Goal: Task Accomplishment & Management: Use online tool/utility

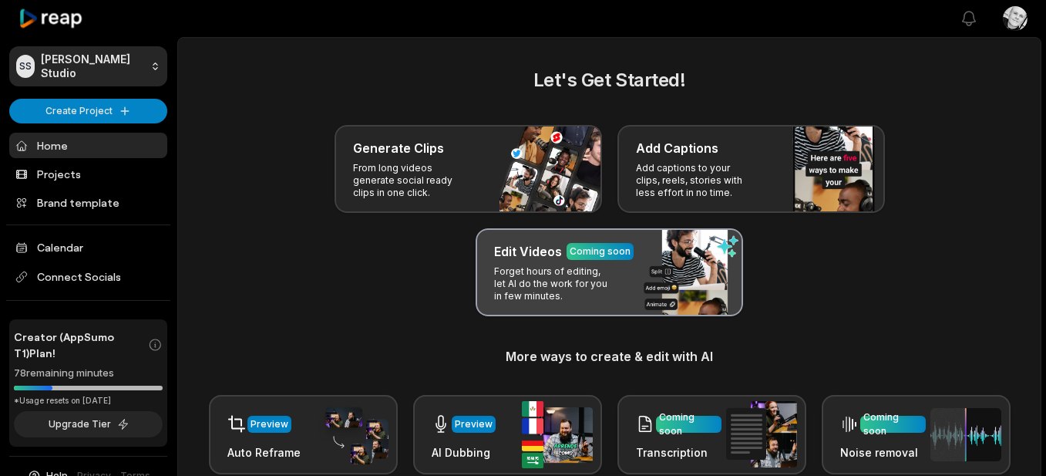
click at [484, 288] on div "Edit Videos Coming soon Forget hours of editing, let AI do the work for you in …" at bounding box center [609, 272] width 267 height 88
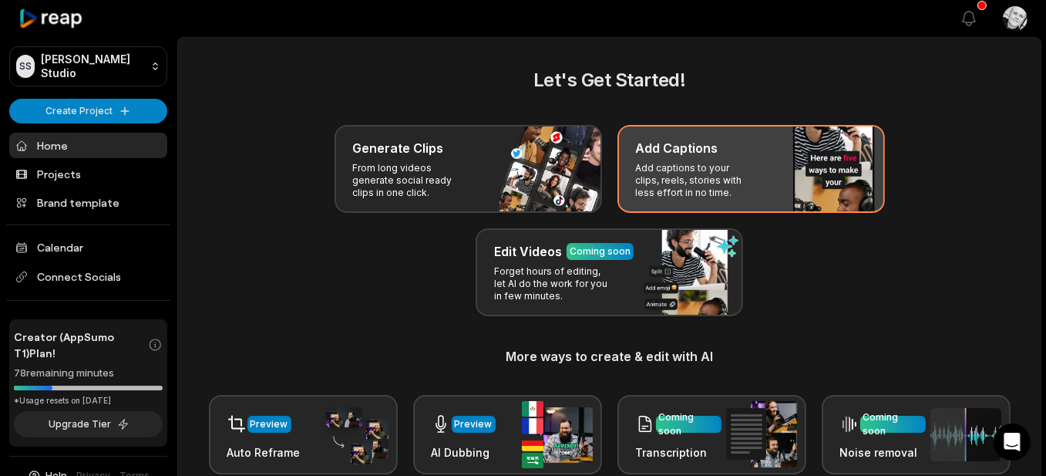
click at [690, 160] on div "Add Captions Add captions to your clips, reels, stories with less effort in no …" at bounding box center [750, 169] width 267 height 88
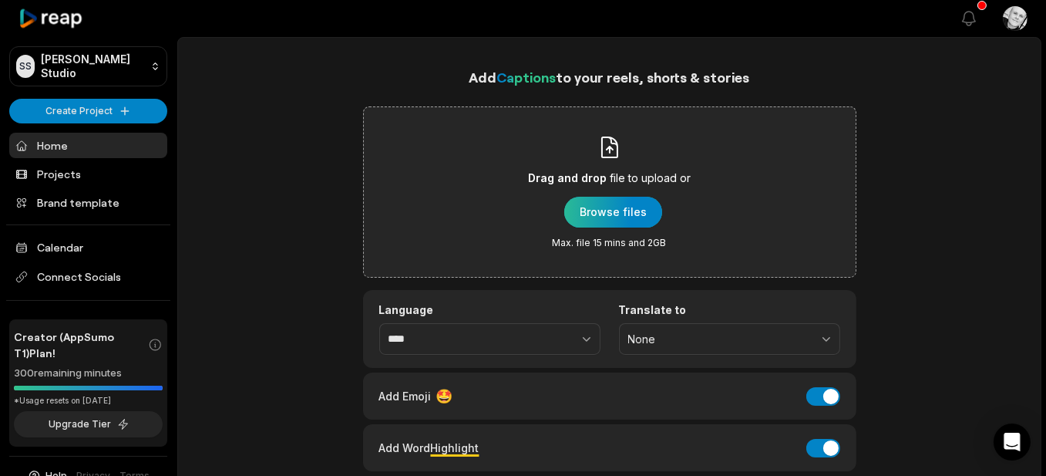
click at [611, 206] on div "button" at bounding box center [613, 212] width 98 height 31
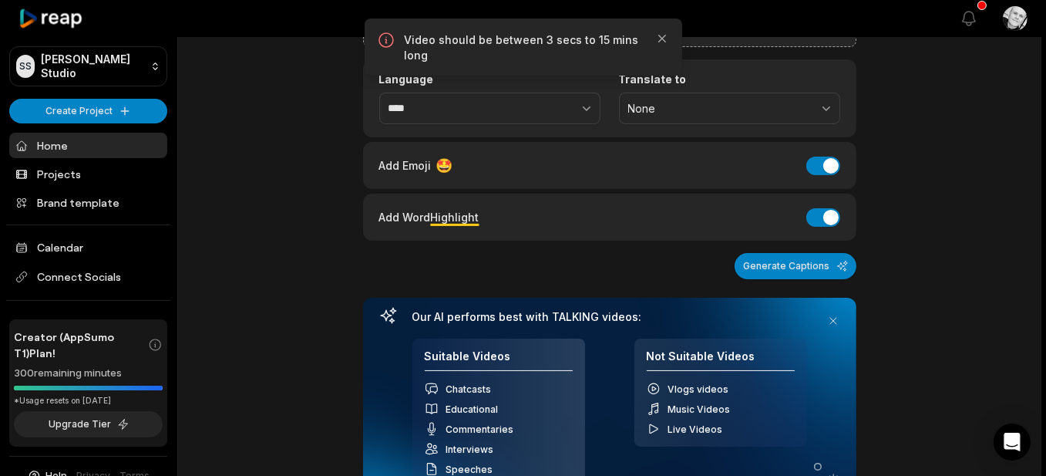
scroll to position [231, 0]
click at [662, 37] on icon "button" at bounding box center [662, 39] width 8 height 8
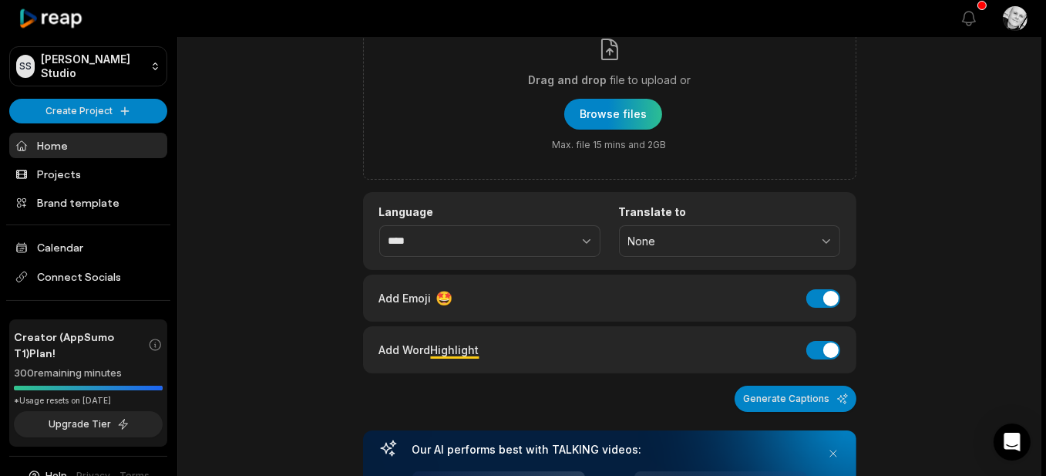
scroll to position [0, 0]
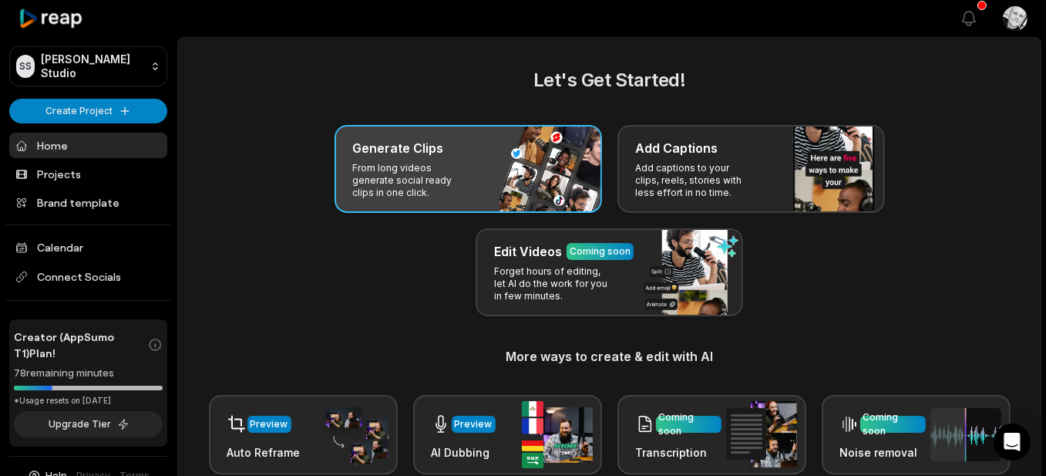
click at [429, 160] on div "Generate Clips From long videos generate social ready clips in one click." at bounding box center [468, 169] width 267 height 88
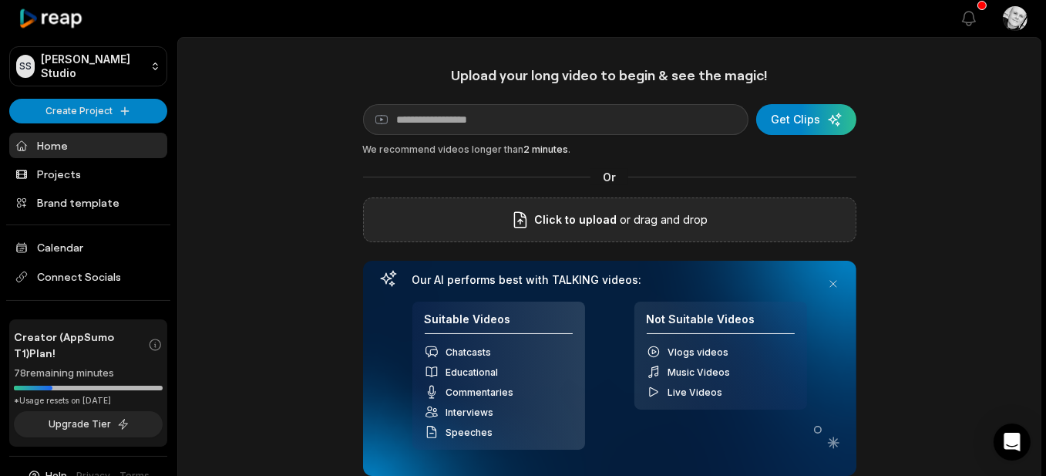
click at [606, 217] on span "Click to upload" at bounding box center [575, 219] width 82 height 19
click at [0, 0] on input "Click to upload" at bounding box center [0, 0] width 0 height 0
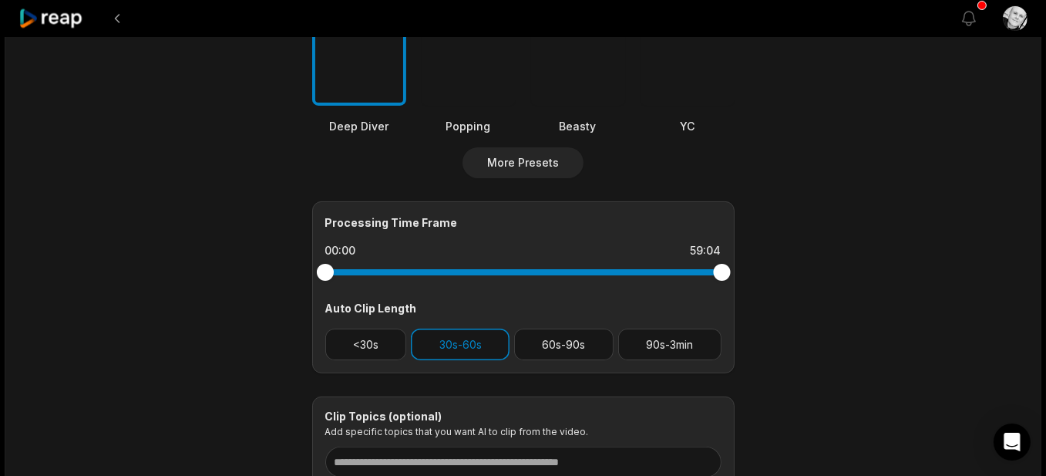
scroll to position [540, 0]
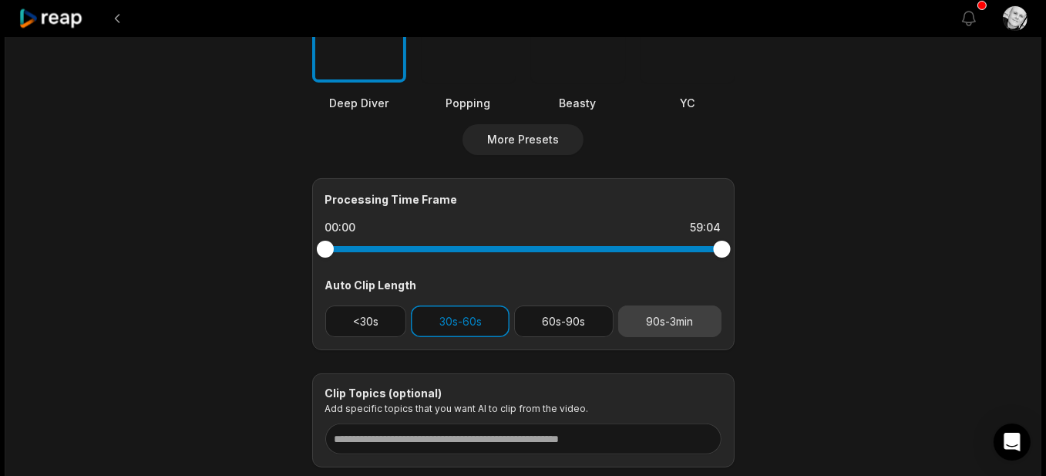
click at [688, 325] on button "90s-3min" at bounding box center [669, 321] width 103 height 32
click at [465, 323] on button "30s-60s" at bounding box center [460, 321] width 99 height 32
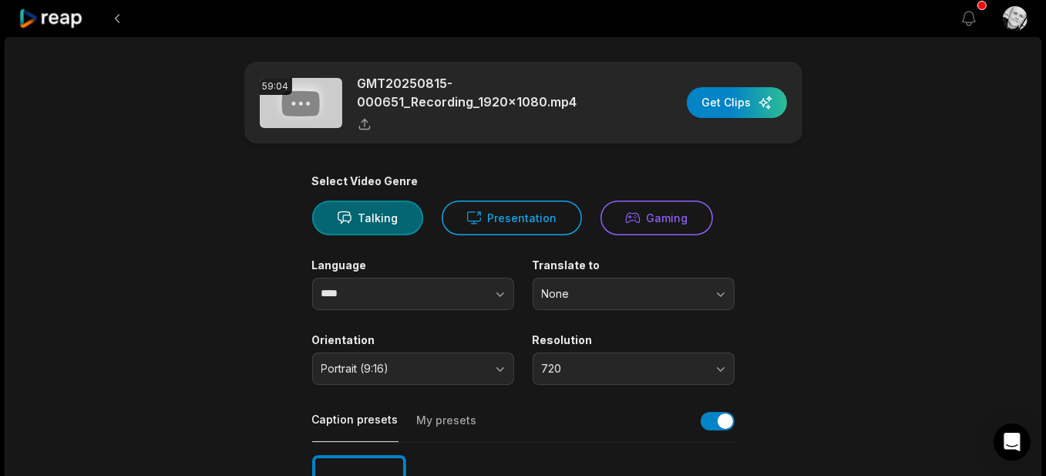
scroll to position [0, 0]
click at [721, 103] on div "button" at bounding box center [737, 103] width 100 height 31
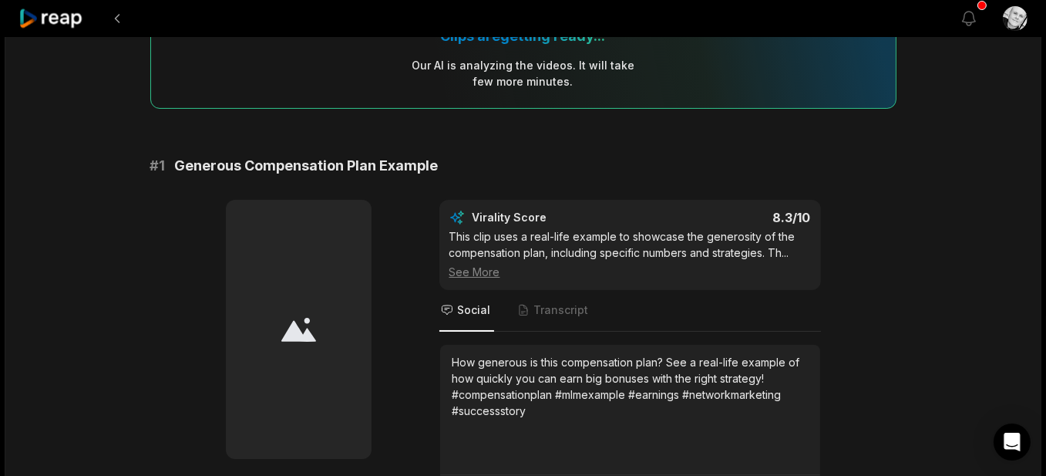
scroll to position [216, 0]
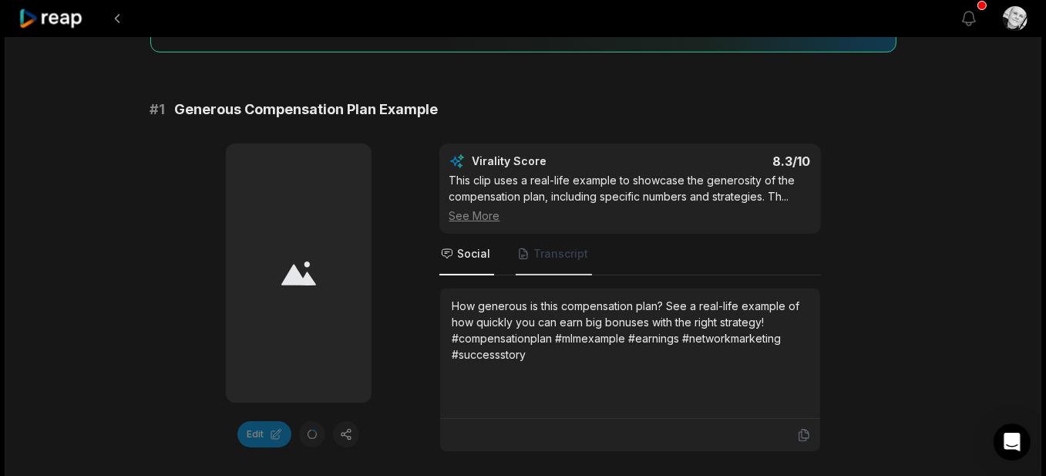
click at [550, 254] on span "Transcript" at bounding box center [561, 253] width 55 height 15
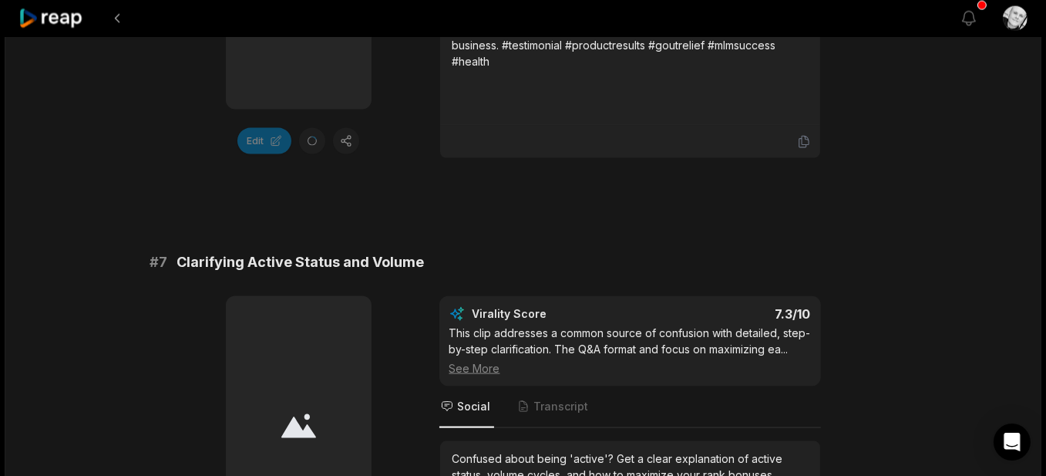
scroll to position [2837, 0]
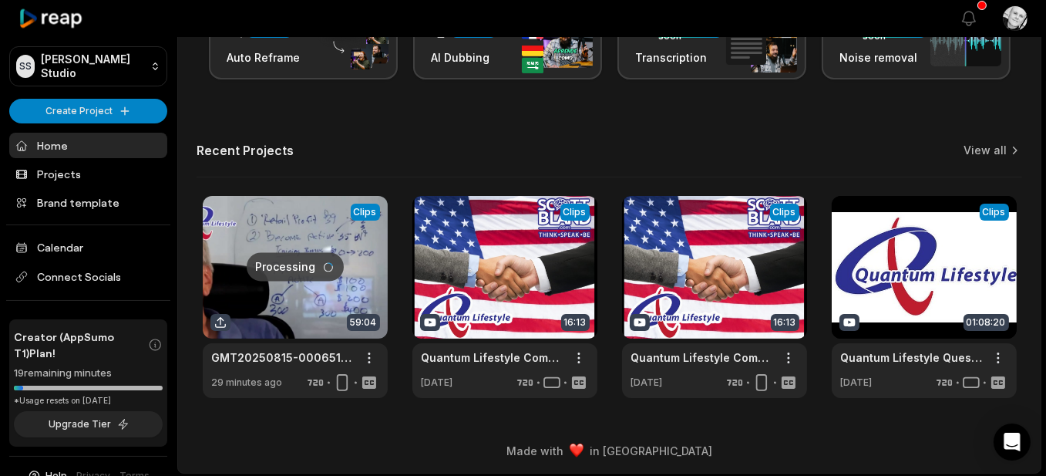
scroll to position [395, 0]
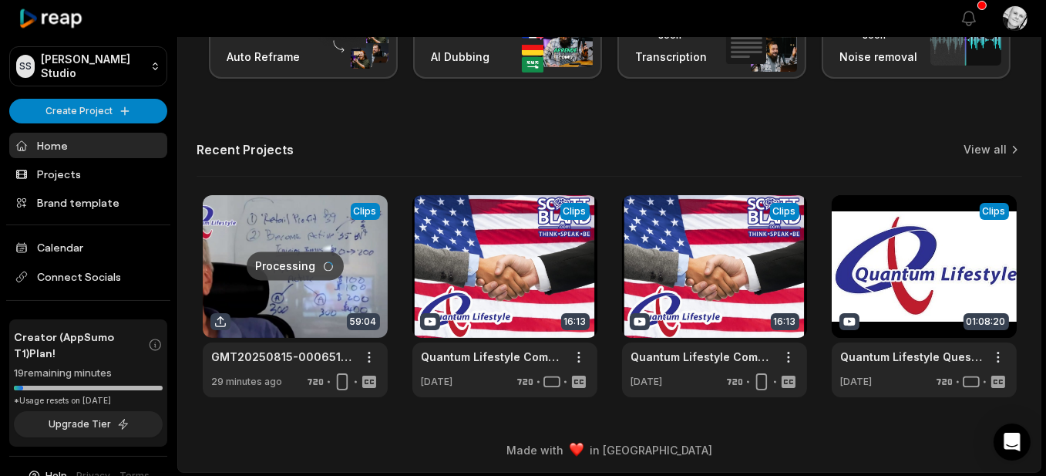
click at [357, 290] on link at bounding box center [295, 296] width 185 height 202
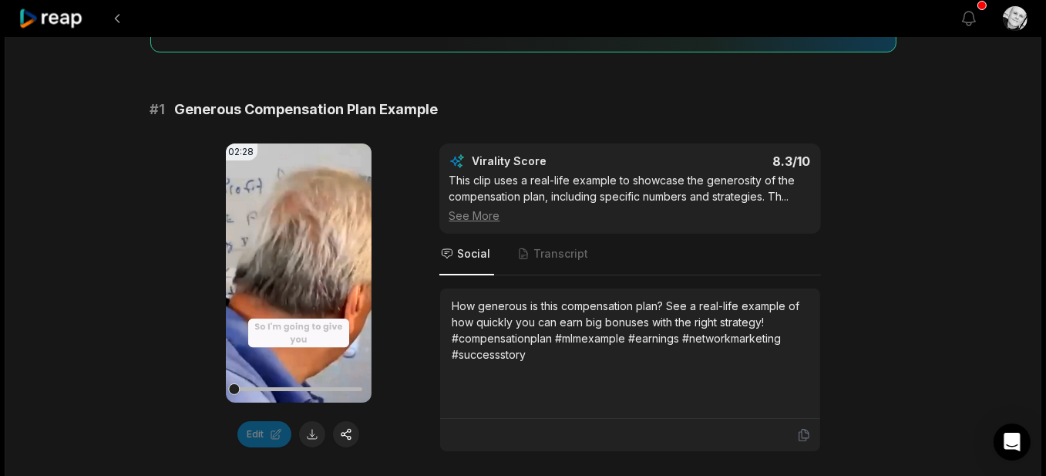
scroll to position [231, 0]
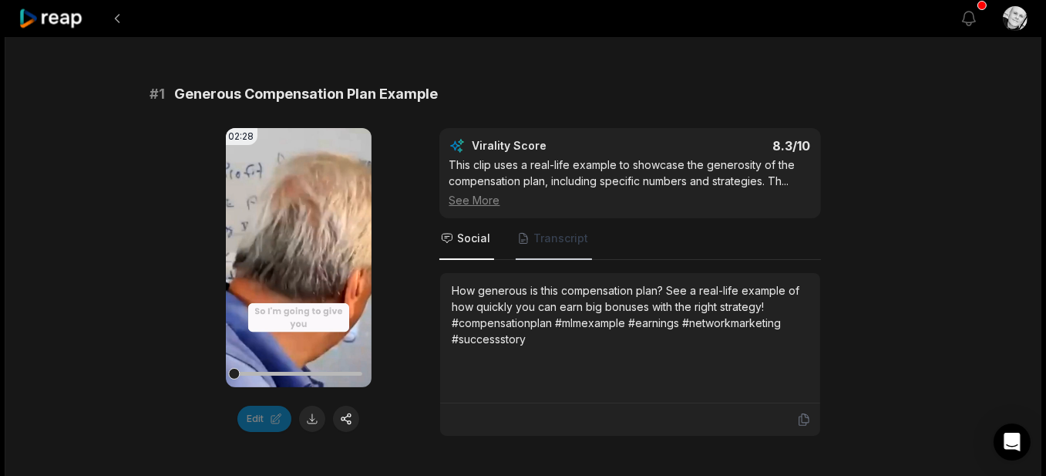
click at [543, 236] on span "Transcript" at bounding box center [561, 237] width 55 height 15
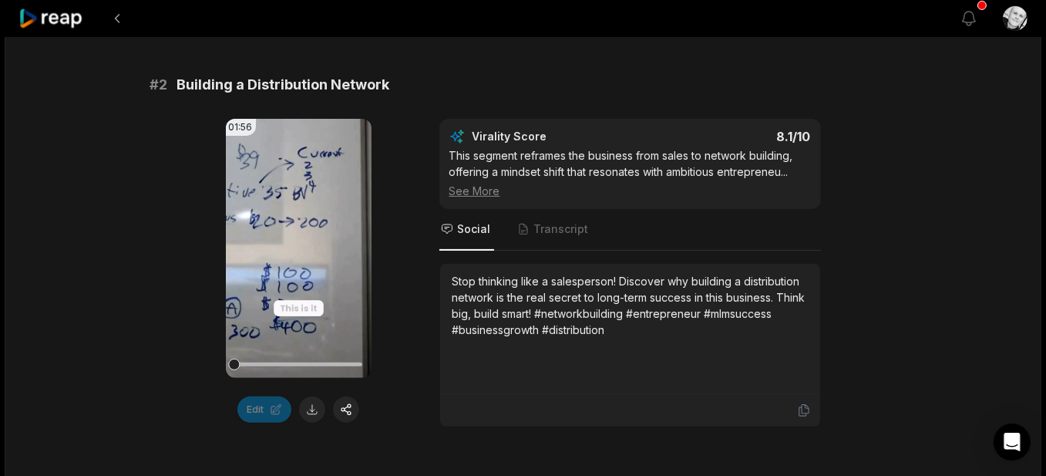
scroll to position [694, 0]
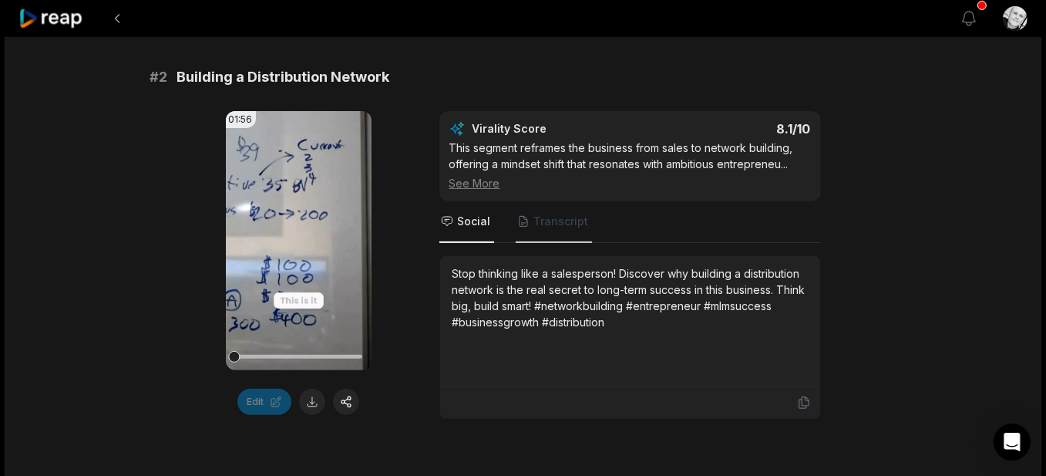
click at [553, 223] on span "Transcript" at bounding box center [561, 221] width 55 height 15
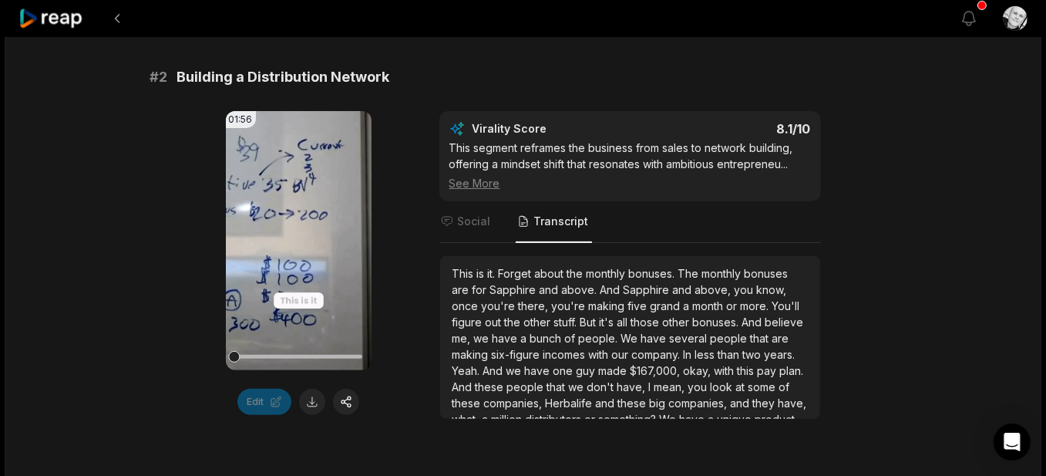
click at [406, 311] on div "01:56 Your browser does not support mp4 format. Edit Virality Score 8.1 /10 Thi…" at bounding box center [523, 265] width 746 height 308
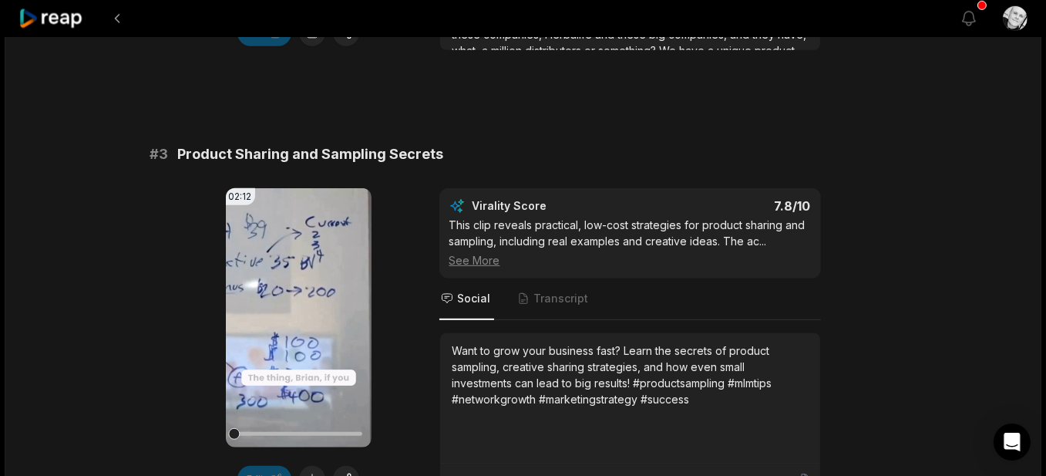
scroll to position [1156, 0]
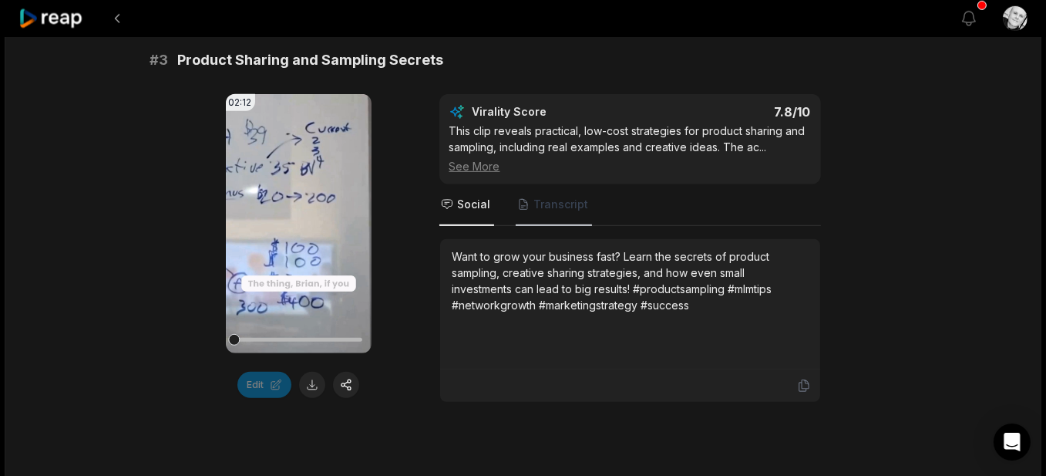
click at [560, 203] on span "Transcript" at bounding box center [561, 204] width 55 height 15
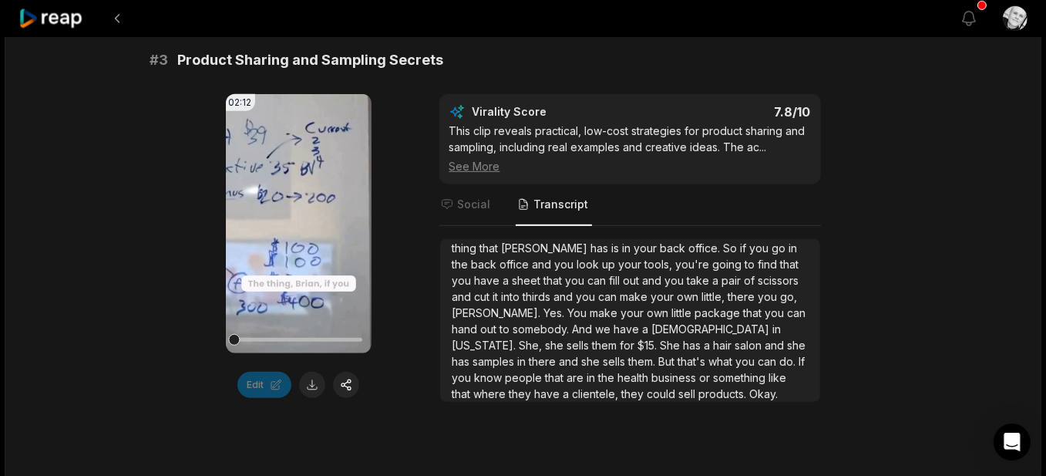
scroll to position [300, 0]
click at [399, 253] on div "02:12 Your browser does not support mp4 format. Edit Virality Score 7.8 /10 Thi…" at bounding box center [523, 248] width 746 height 308
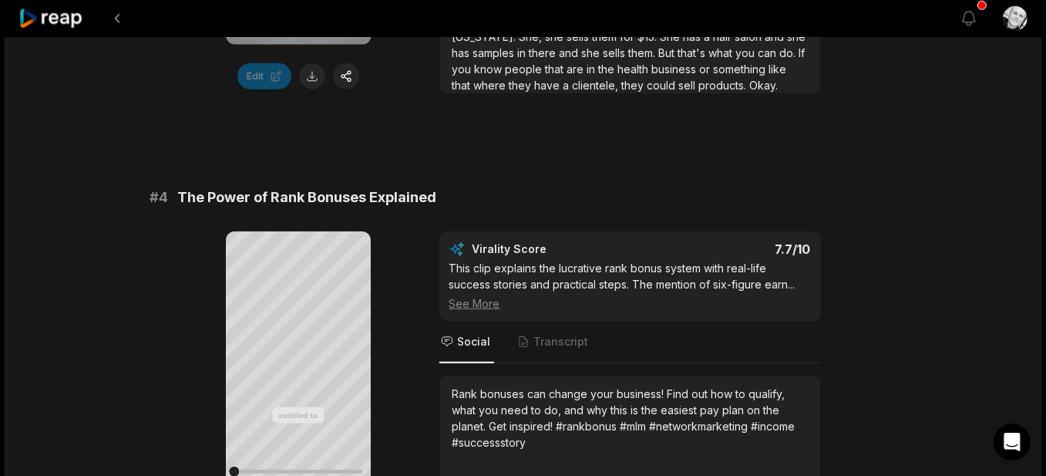
scroll to position [1619, 0]
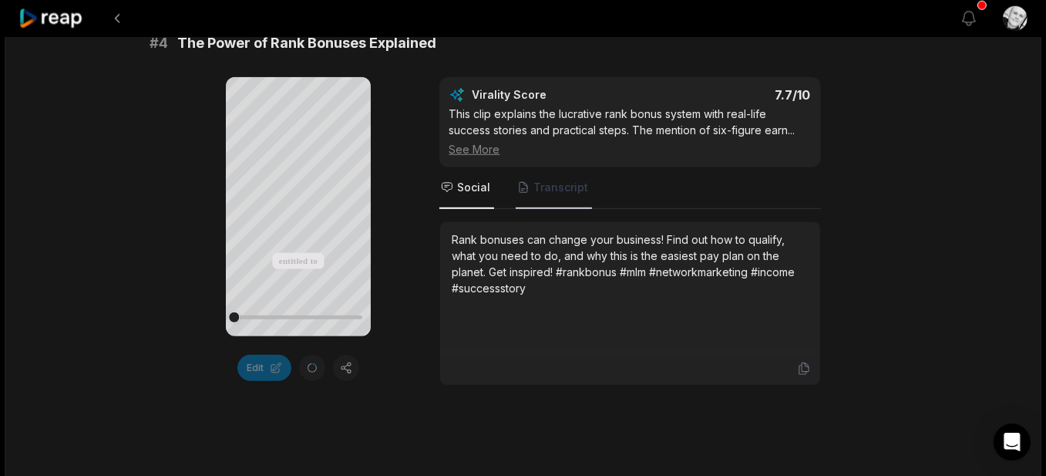
click at [553, 184] on span "Transcript" at bounding box center [561, 187] width 55 height 15
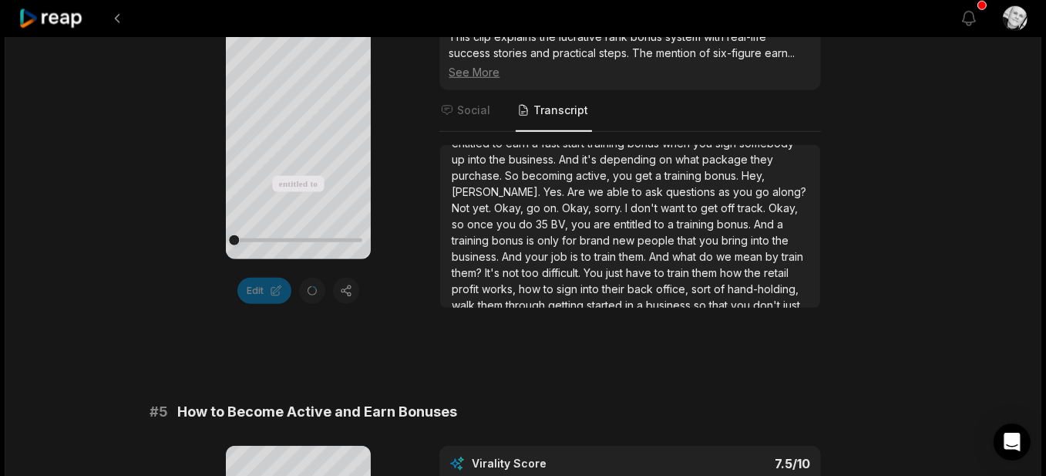
scroll to position [0, 0]
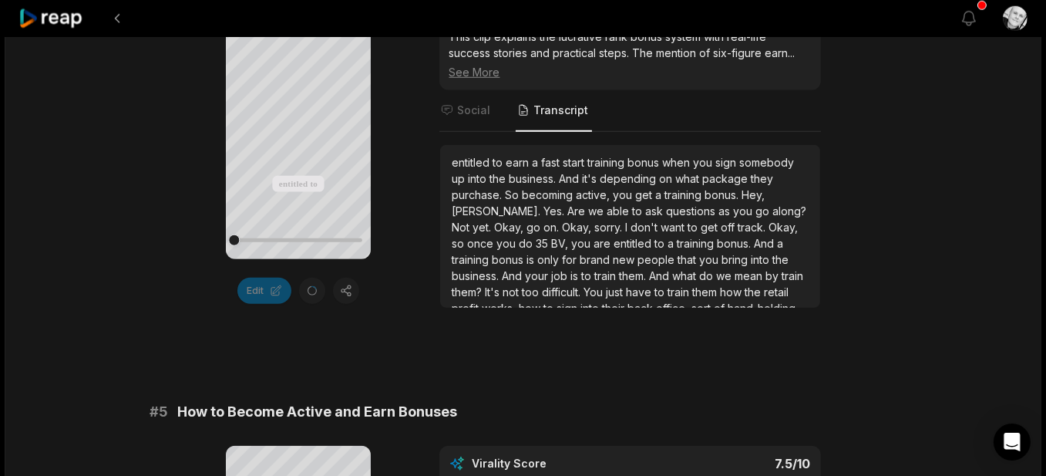
click at [400, 224] on div "Your browser does not support mp4 format. entitled to earn a fast start trainin…" at bounding box center [523, 154] width 746 height 308
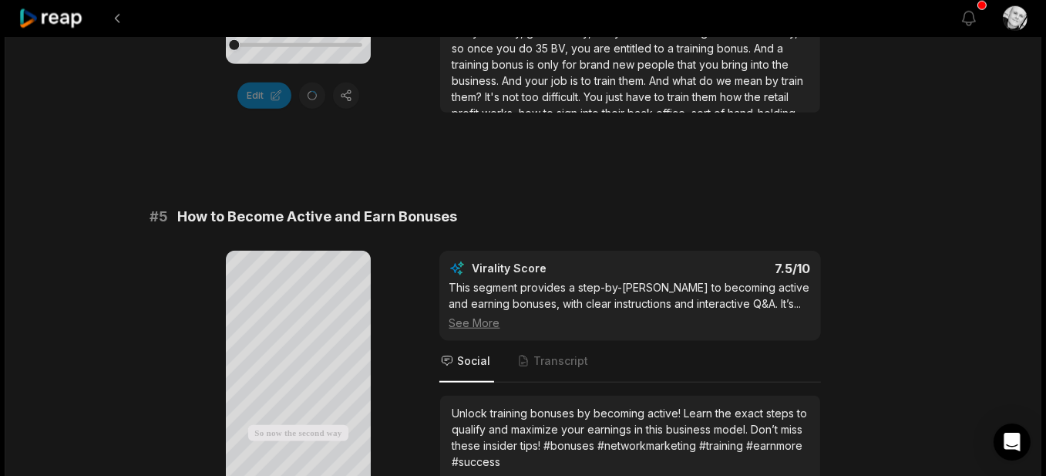
scroll to position [2004, 0]
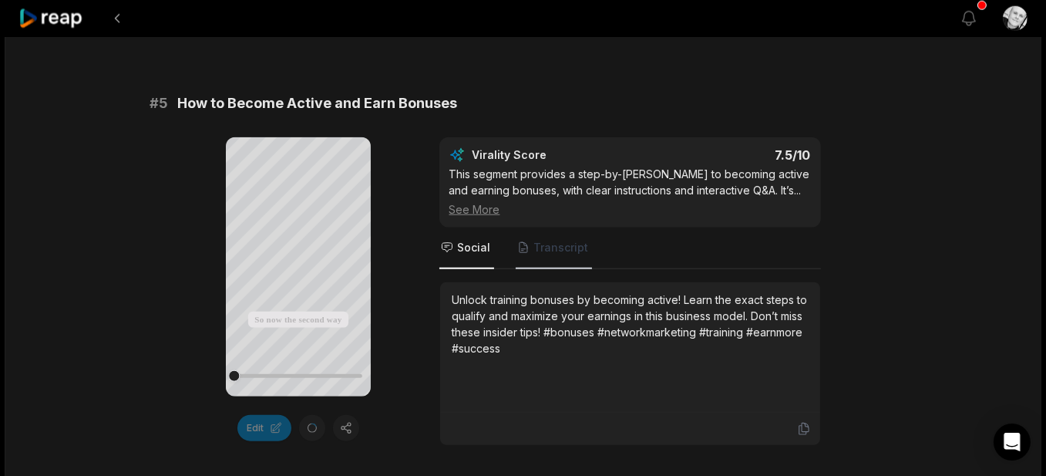
click at [560, 240] on span "Transcript" at bounding box center [561, 247] width 55 height 15
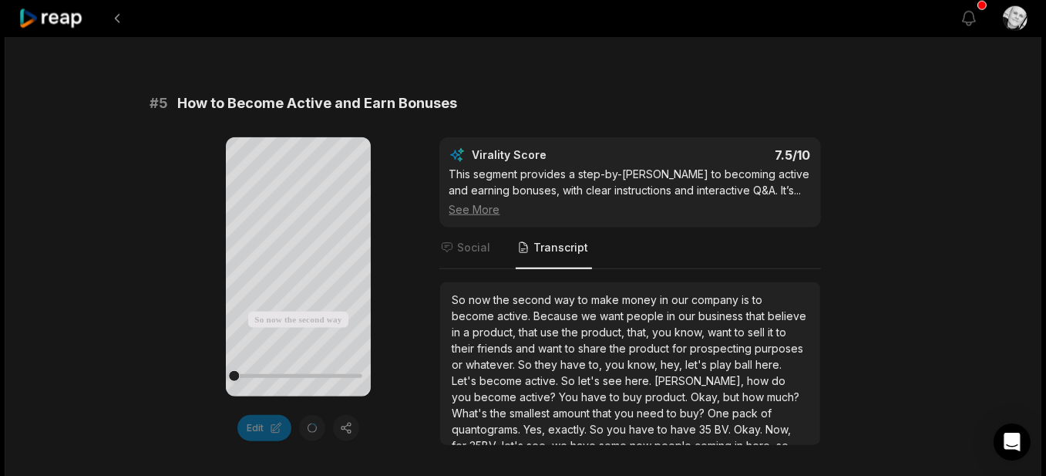
click at [414, 282] on div "Your browser does not support mp4 format. So now the second way to make money i…" at bounding box center [523, 291] width 746 height 308
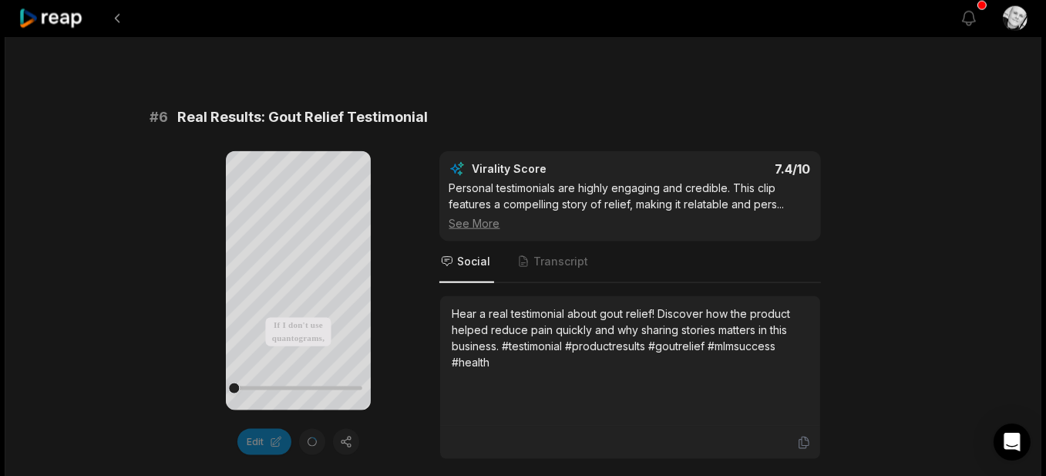
scroll to position [2467, 0]
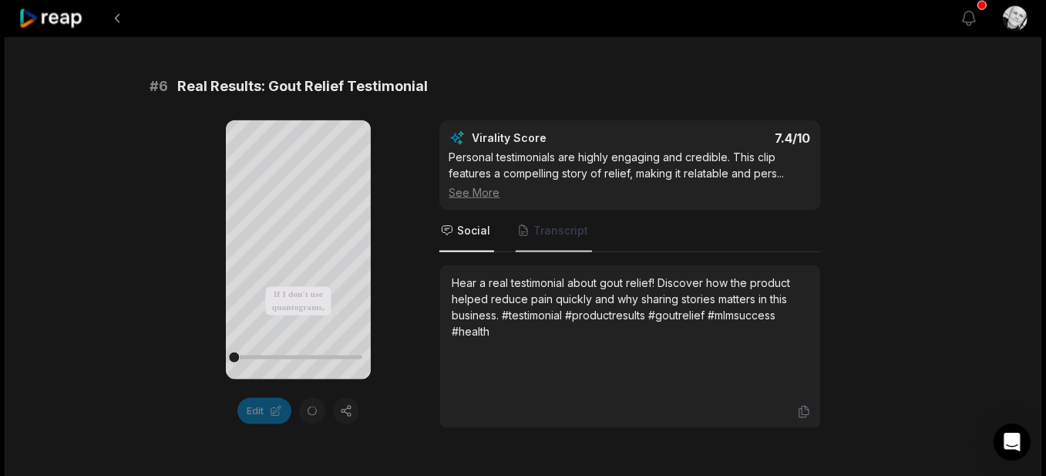
click at [563, 224] on span "Transcript" at bounding box center [561, 230] width 55 height 15
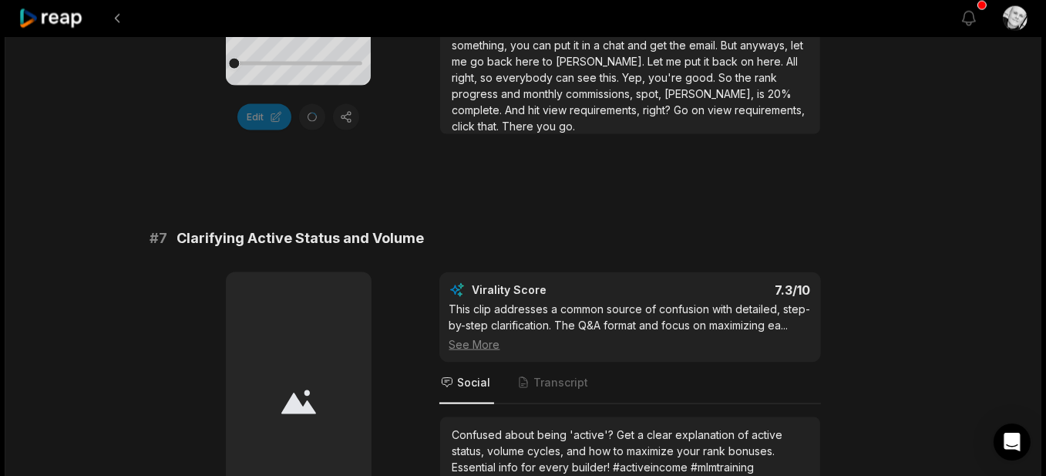
scroll to position [2852, 0]
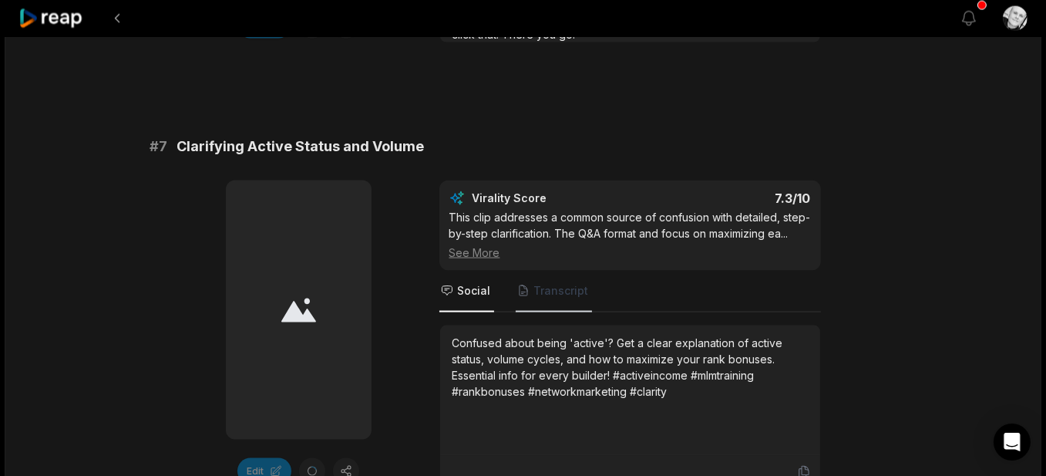
click at [558, 288] on span "Transcript" at bounding box center [561, 290] width 55 height 15
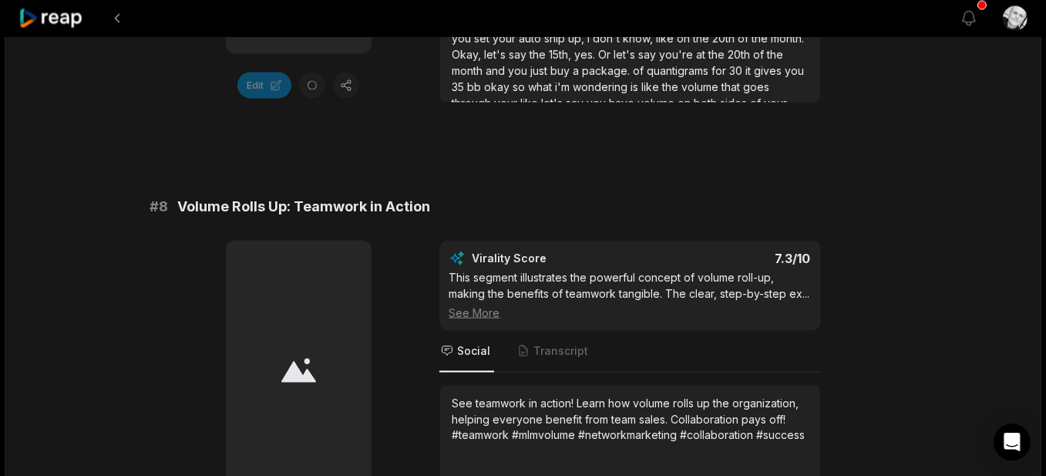
scroll to position [3315, 0]
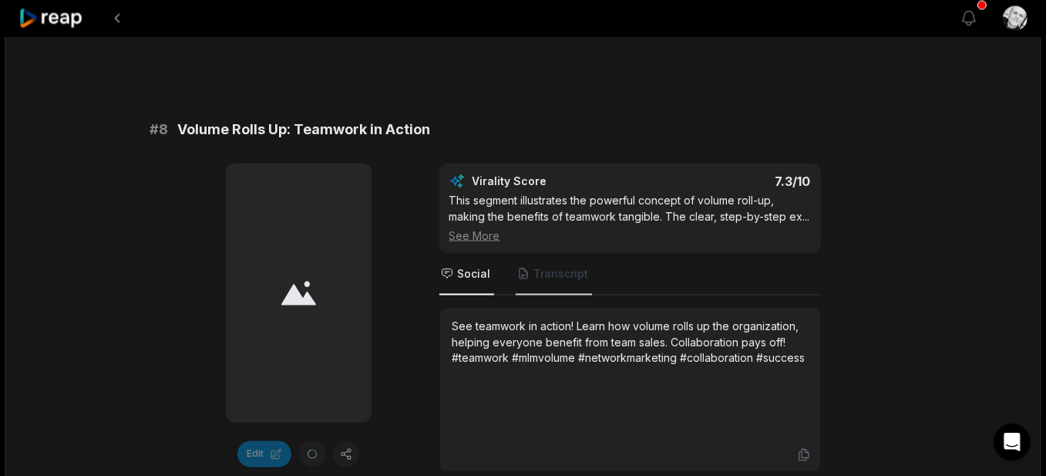
click at [554, 266] on span "Transcript" at bounding box center [561, 273] width 55 height 15
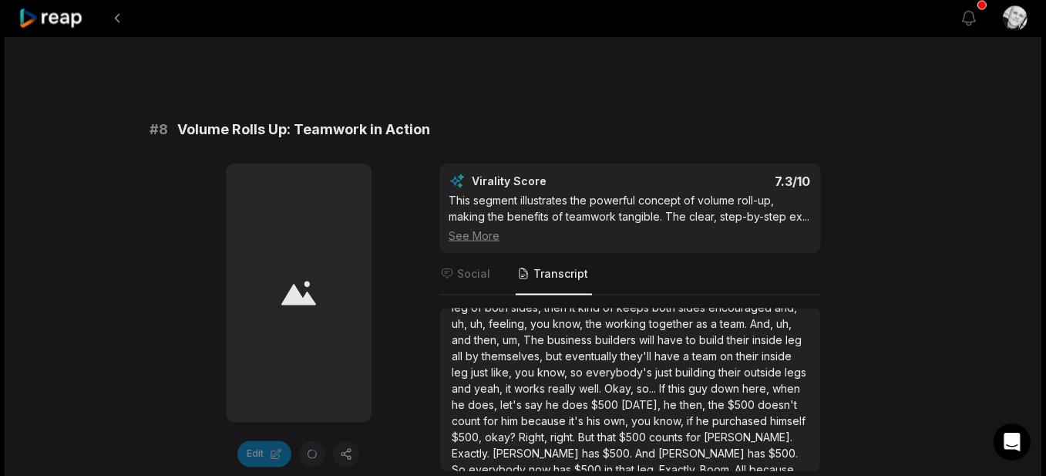
scroll to position [106, 0]
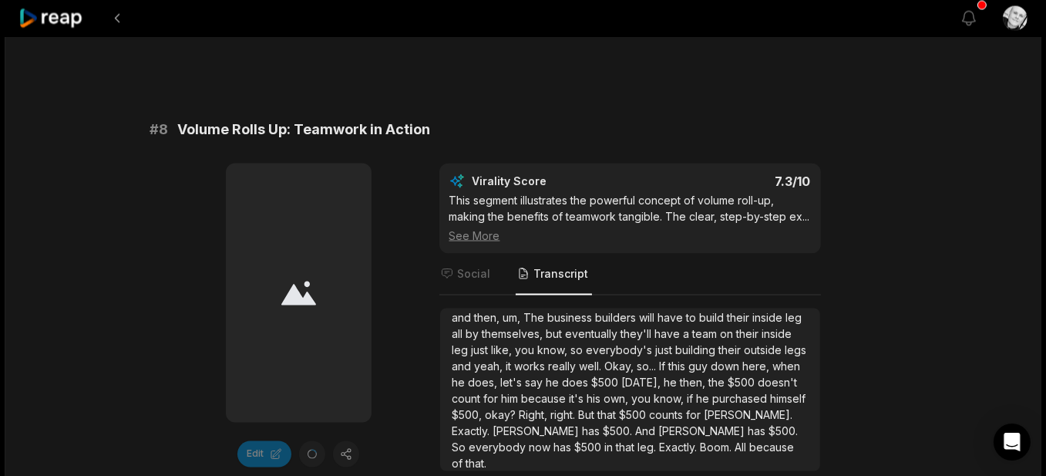
click at [397, 315] on div "Edit Virality Score 7.3 /10 This segment illustrates the powerful concept of vo…" at bounding box center [523, 317] width 746 height 308
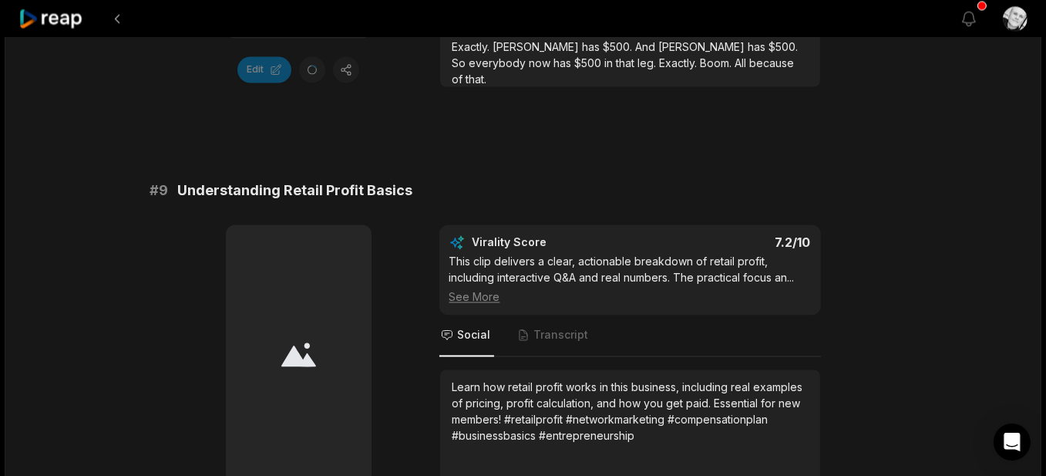
scroll to position [3700, 0]
click at [557, 326] on span "Transcript" at bounding box center [561, 333] width 55 height 15
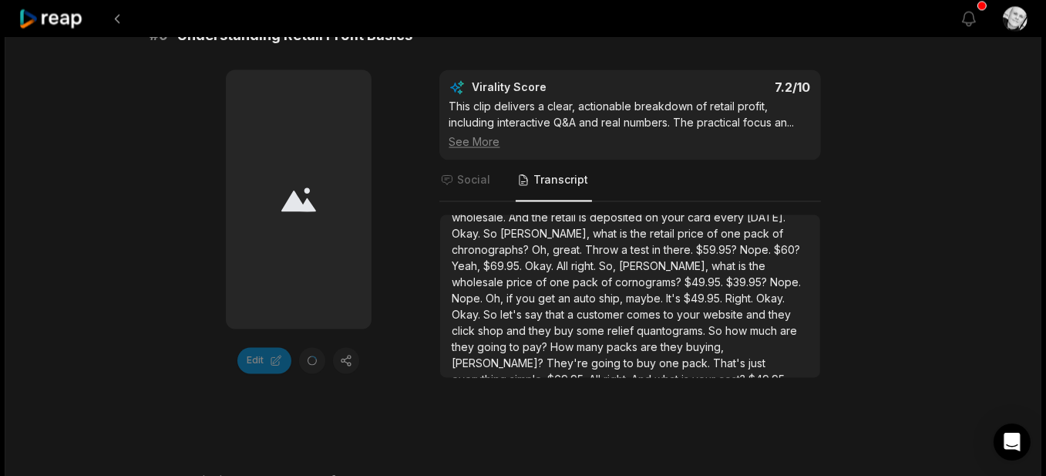
scroll to position [231, 0]
